Goal: Use online tool/utility: Use online tool/utility

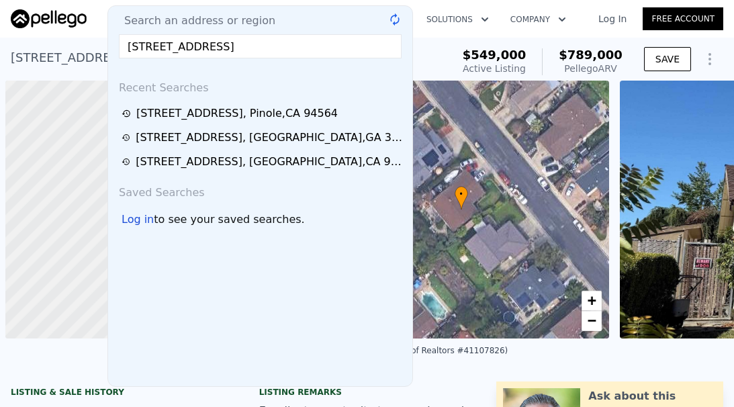
scroll to position [0, 5]
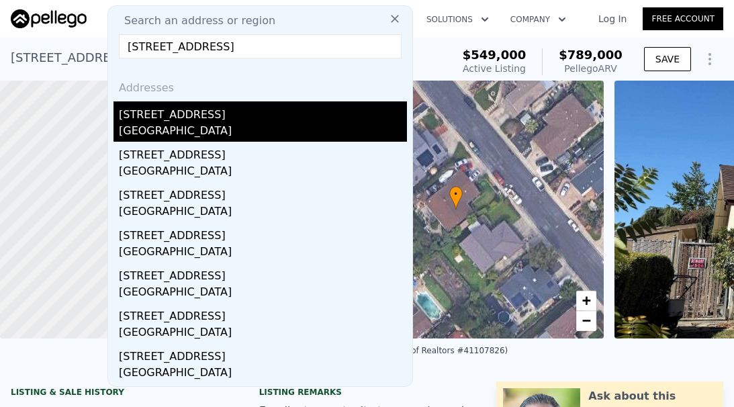
click at [225, 110] on div "[STREET_ADDRESS]" at bounding box center [263, 111] width 288 height 21
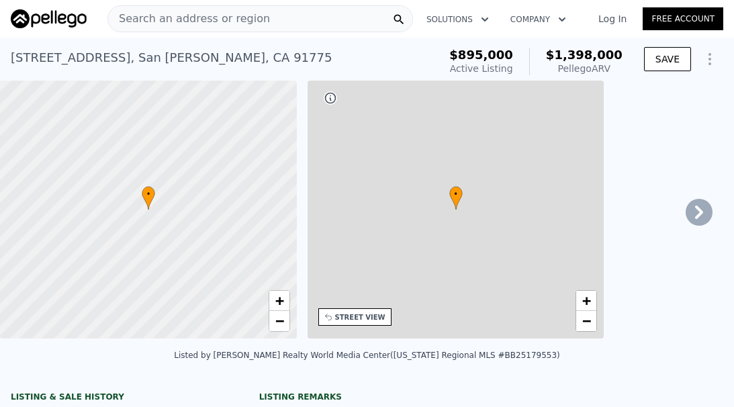
type input "2"
type input "1"
type input "3"
type input "1232"
type input "2039"
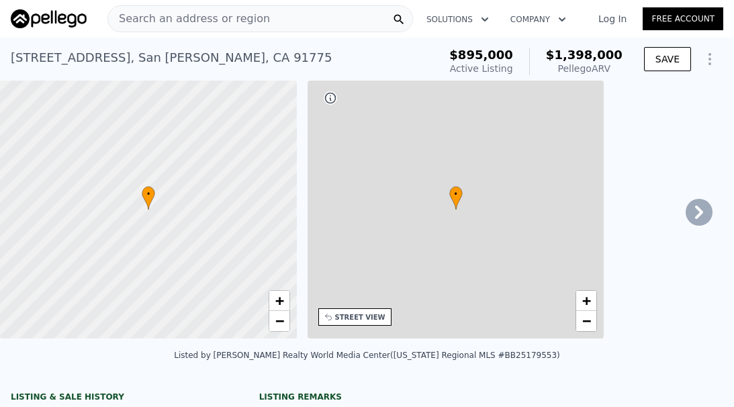
type input "6352"
type input "11116"
type input "$ 1,398,000"
type input "8"
type input "$ 334,596"
